Goal: Share content

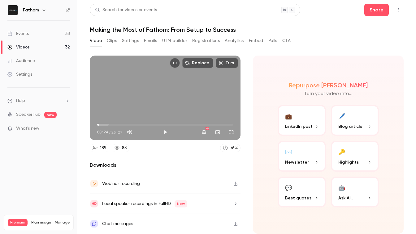
click at [95, 41] on button "Video" at bounding box center [96, 41] width 12 height 10
drag, startPoint x: 22, startPoint y: 11, endPoint x: 12, endPoint y: 11, distance: 9.9
click at [22, 11] on div "Fathom" at bounding box center [38, 10] width 62 height 11
click at [12, 11] on img at bounding box center [13, 10] width 10 height 10
click at [23, 44] on div "Videos" at bounding box center [18, 47] width 22 height 6
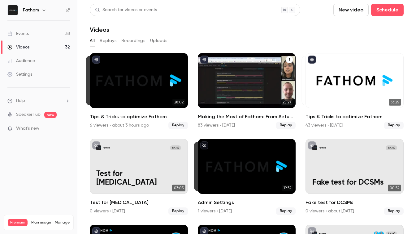
click at [242, 95] on div "Making the Most of Fathom: From Setup to Success" at bounding box center [247, 80] width 98 height 55
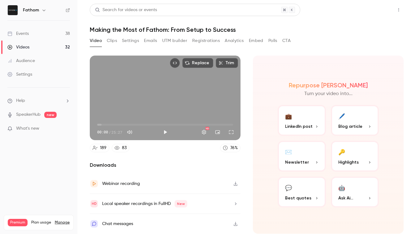
click at [378, 11] on button "Share" at bounding box center [376, 10] width 24 height 12
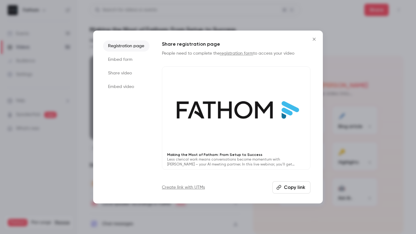
drag, startPoint x: 283, startPoint y: 191, endPoint x: 229, endPoint y: 191, distance: 53.8
click at [282, 191] on button "Copy link" at bounding box center [291, 188] width 38 height 12
